Goal: Browse casually

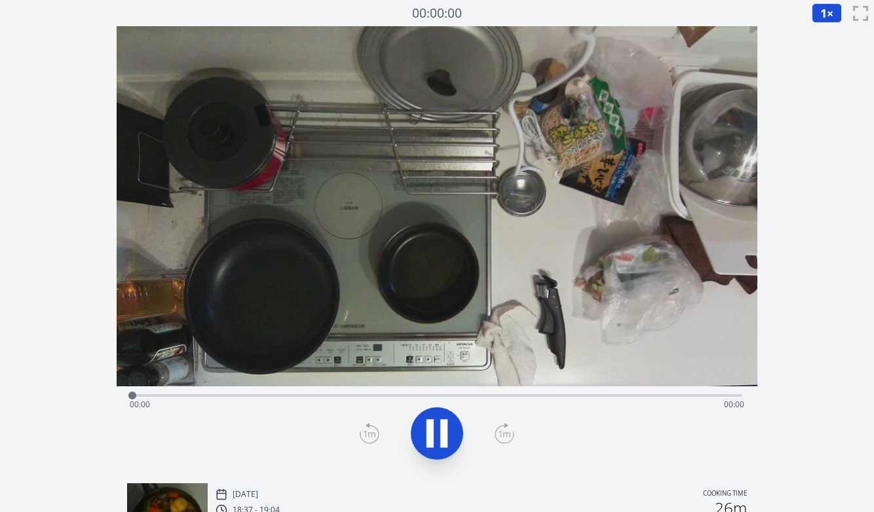
click at [254, 394] on div "Time elapsed: 00:00 Time remaining: 00:00" at bounding box center [437, 404] width 615 height 21
click at [393, 396] on div "Time elapsed: 00:17 Time remaining: 00:36" at bounding box center [437, 404] width 615 height 21
click at [472, 394] on div "Time elapsed: 00:23 Time remaining: 00:31" at bounding box center [437, 404] width 615 height 21
click at [553, 393] on div "Time elapsed: 00:30 Time remaining: 00:24" at bounding box center [436, 395] width 609 height 16
click at [632, 387] on div "Time elapsed: 00:37 Time remaining: 00:17" at bounding box center [436, 395] width 609 height 16
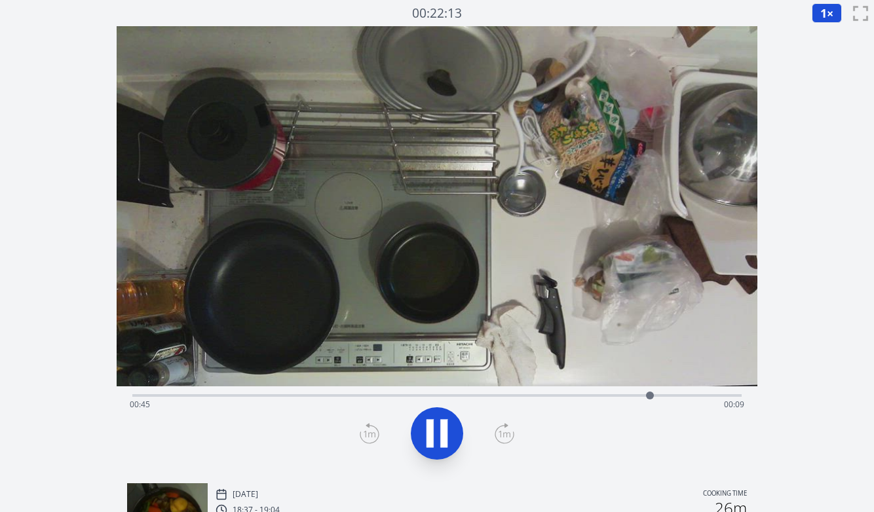
click at [689, 398] on div "Time elapsed: 00:45 Time remaining: 00:09" at bounding box center [437, 404] width 615 height 21
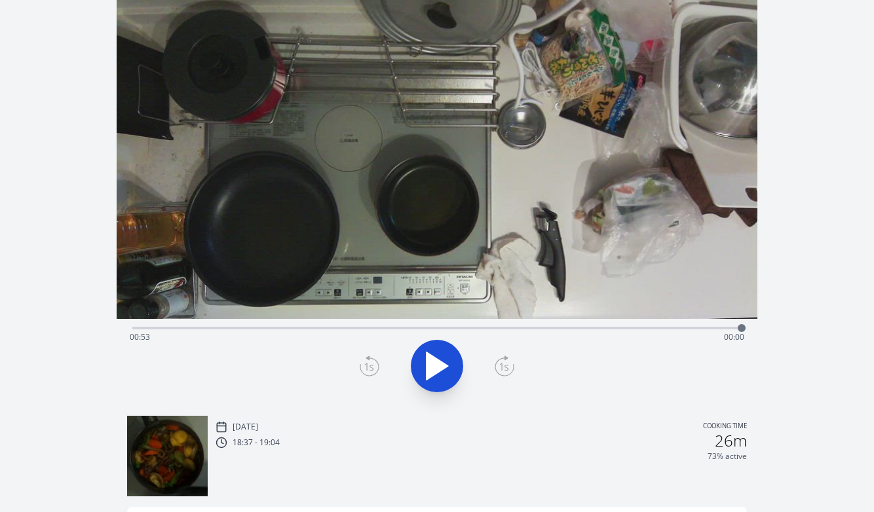
scroll to position [61, 0]
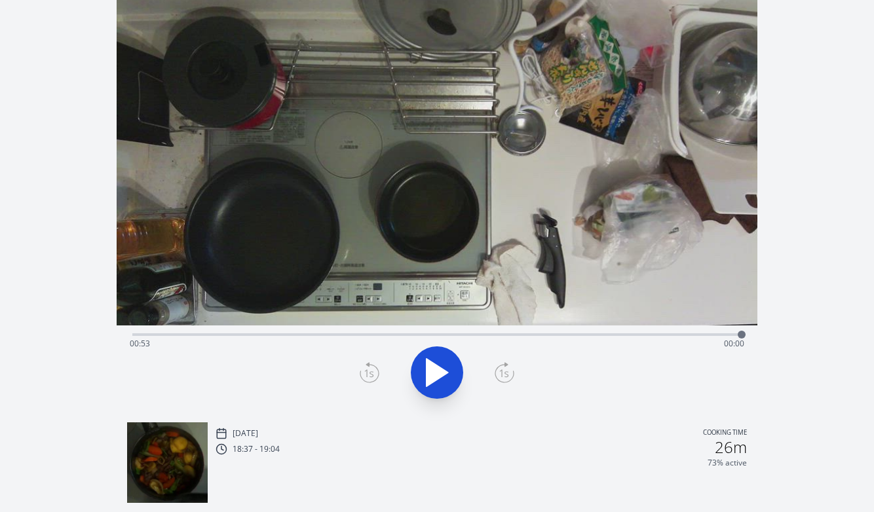
click at [723, 334] on div "Time elapsed: 00:53 Time remaining: 00:00" at bounding box center [437, 344] width 615 height 21
click at [705, 330] on div "Time elapsed: 00:52 Time remaining: 00:02" at bounding box center [436, 334] width 609 height 16
click at [668, 332] on div "Time elapsed: 00:50 Time remaining: 00:04" at bounding box center [436, 334] width 609 height 16
click at [642, 331] on div "Time elapsed: 00:47 Time remaining: 00:07" at bounding box center [436, 334] width 609 height 16
click at [602, 335] on div "Time elapsed: 00:45 Time remaining: 00:09" at bounding box center [437, 344] width 615 height 21
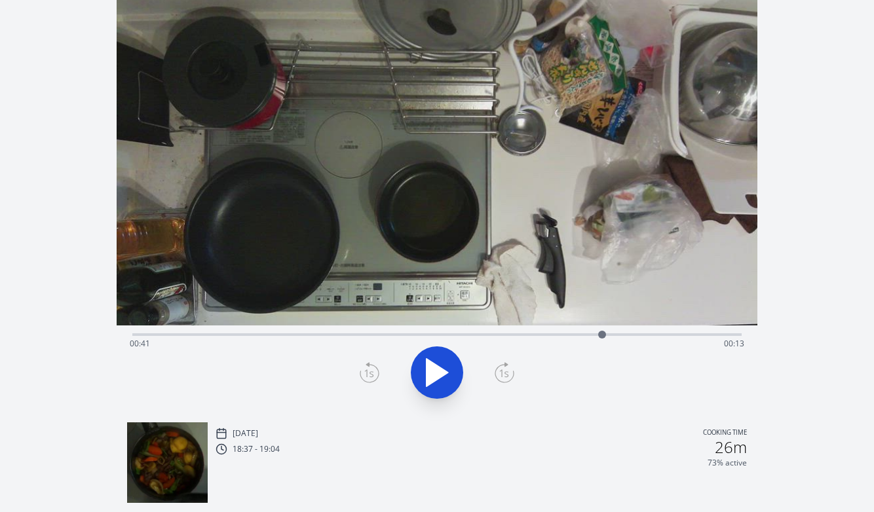
click at [574, 331] on div "Time elapsed: 00:41 Time remaining: 00:13" at bounding box center [436, 334] width 609 height 16
click at [548, 332] on div "Time elapsed: 00:38 Time remaining: 00:15" at bounding box center [436, 334] width 609 height 16
click at [529, 330] on div "Time elapsed: 00:36 Time remaining: 00:18" at bounding box center [436, 334] width 609 height 16
